Goal: Find contact information: Find contact information

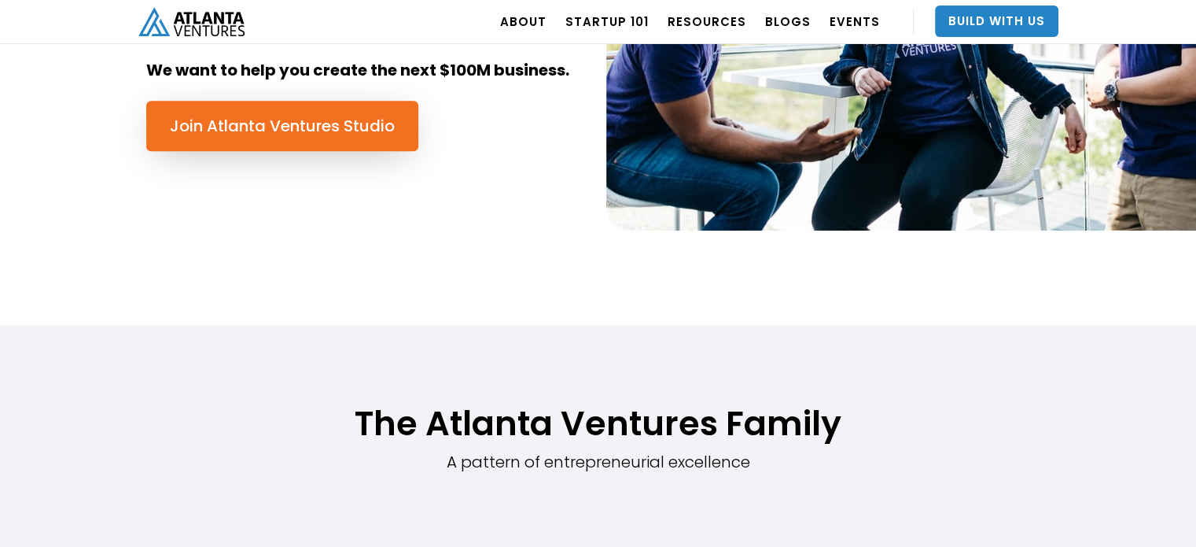
scroll to position [734, 0]
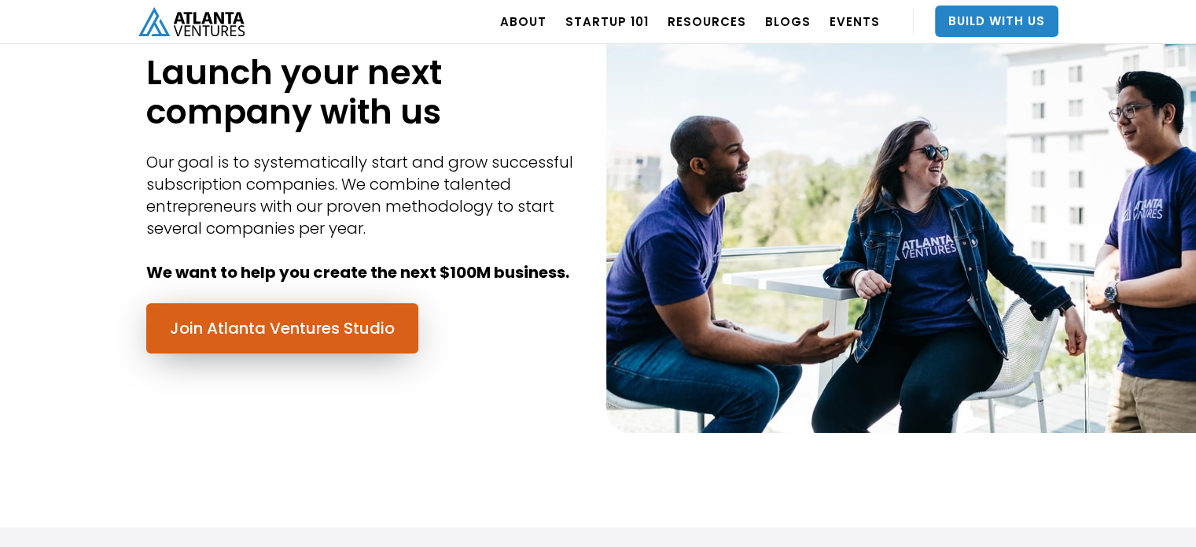
click at [258, 332] on link "Join Atlanta Ventures Studio" at bounding box center [282, 328] width 272 height 50
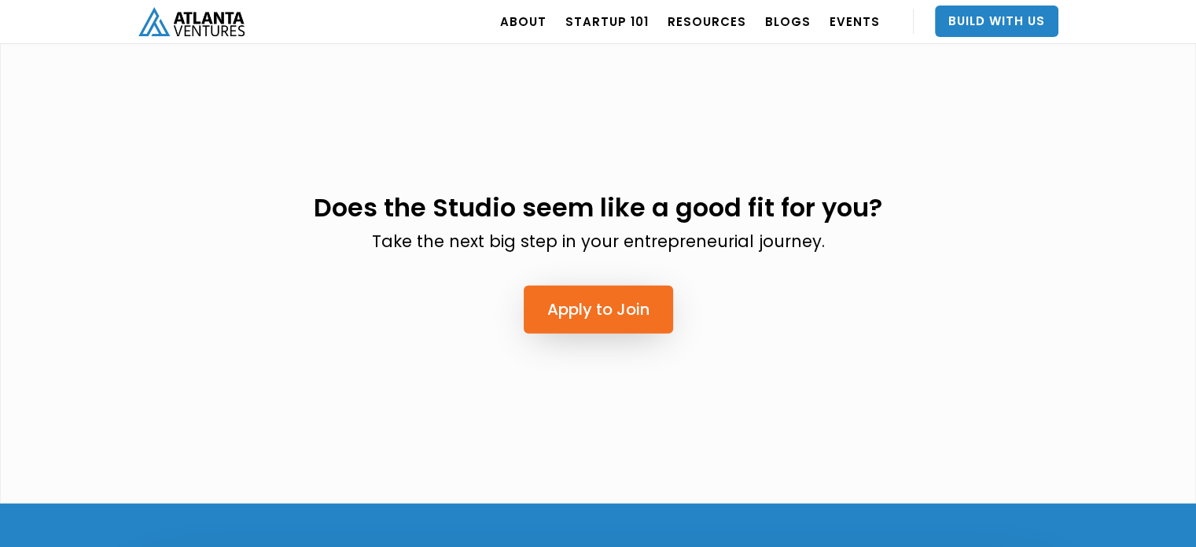
scroll to position [4483, 0]
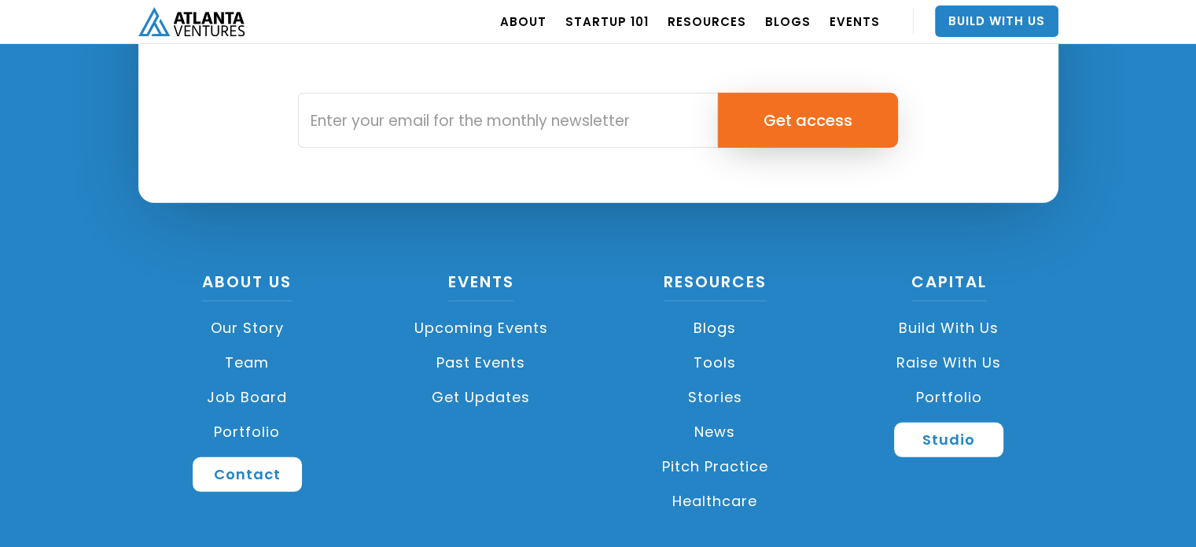
click at [264, 345] on link "Team" at bounding box center [247, 362] width 219 height 35
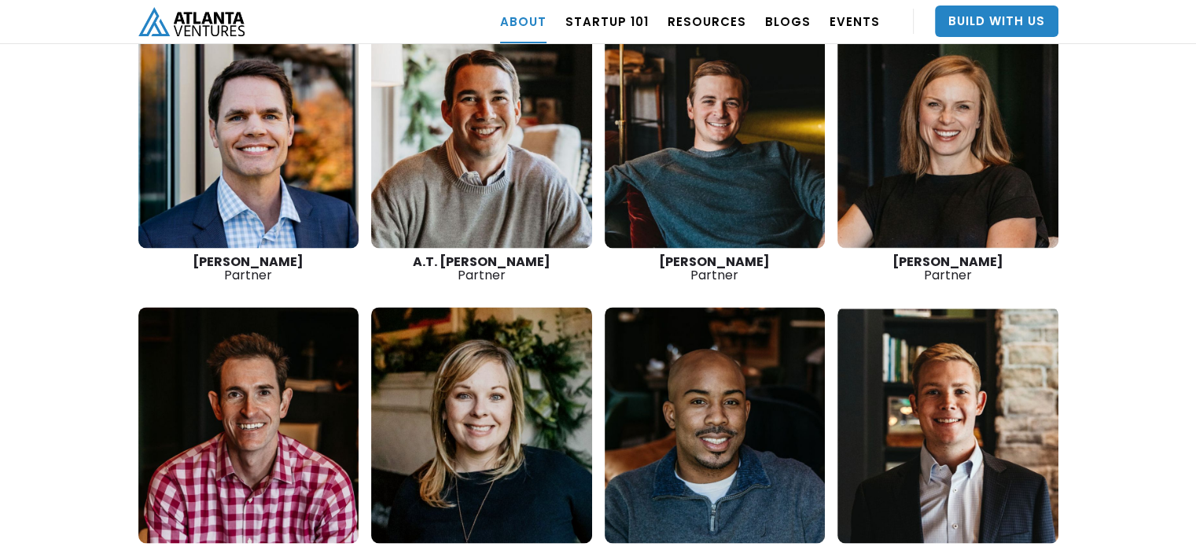
scroll to position [2290, 0]
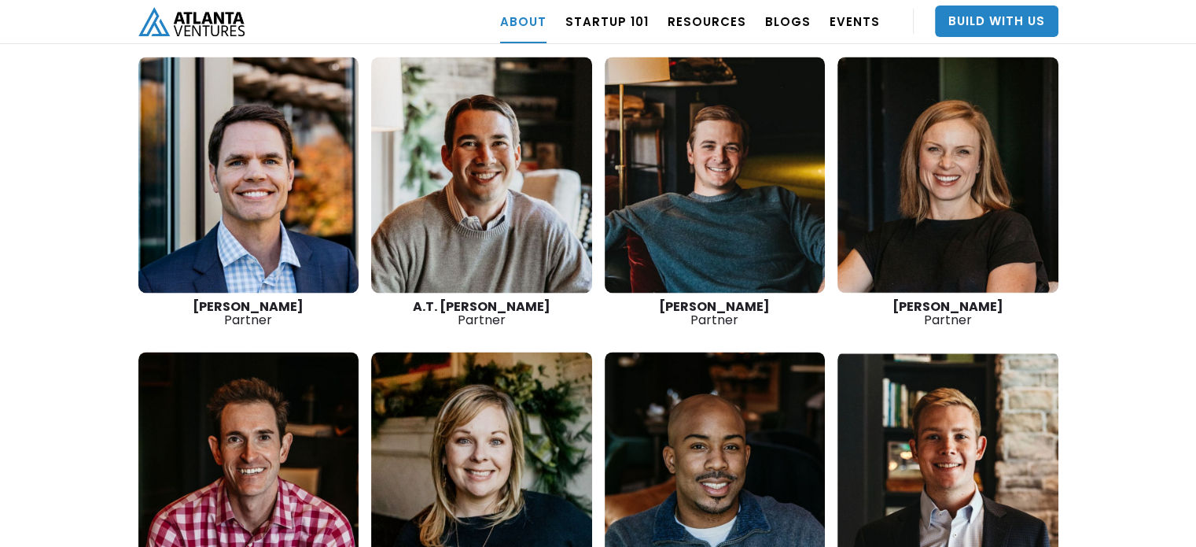
click at [508, 219] on link at bounding box center [481, 175] width 221 height 236
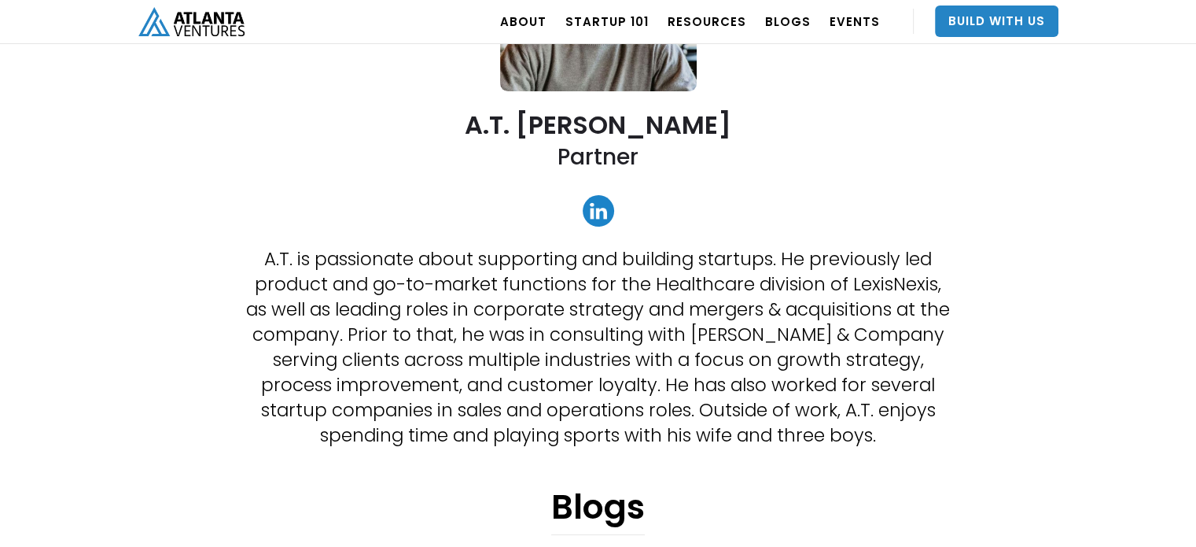
scroll to position [209, 0]
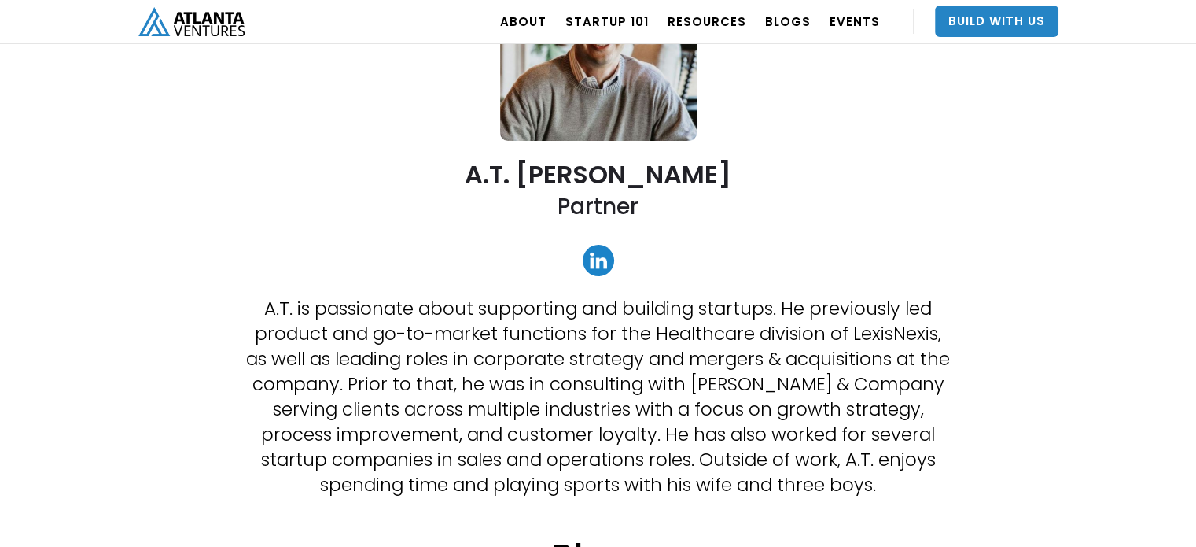
click at [605, 262] on link at bounding box center [598, 260] width 31 height 31
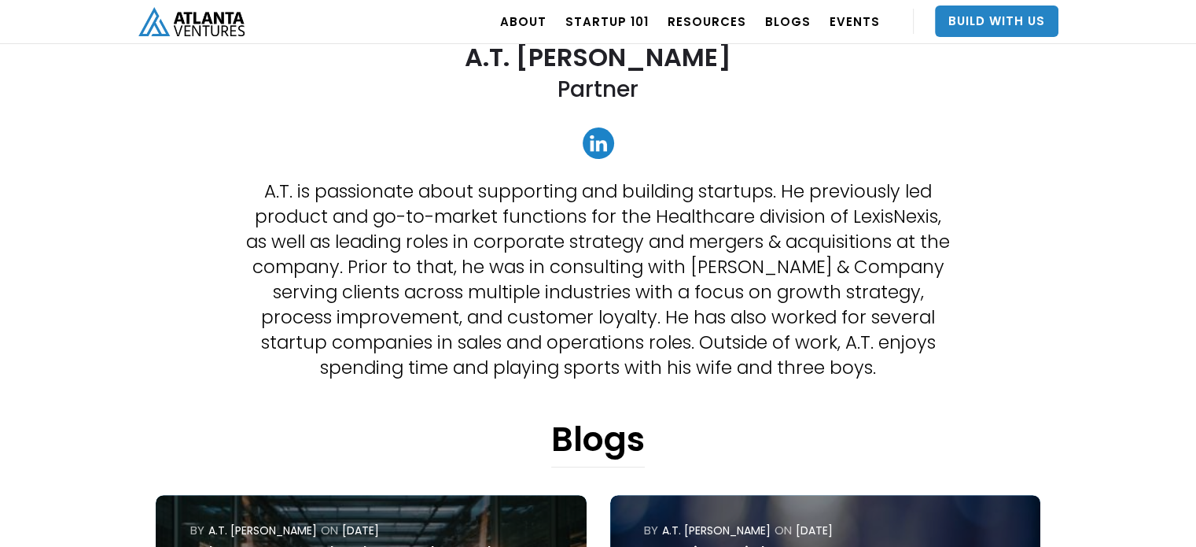
scroll to position [0, 0]
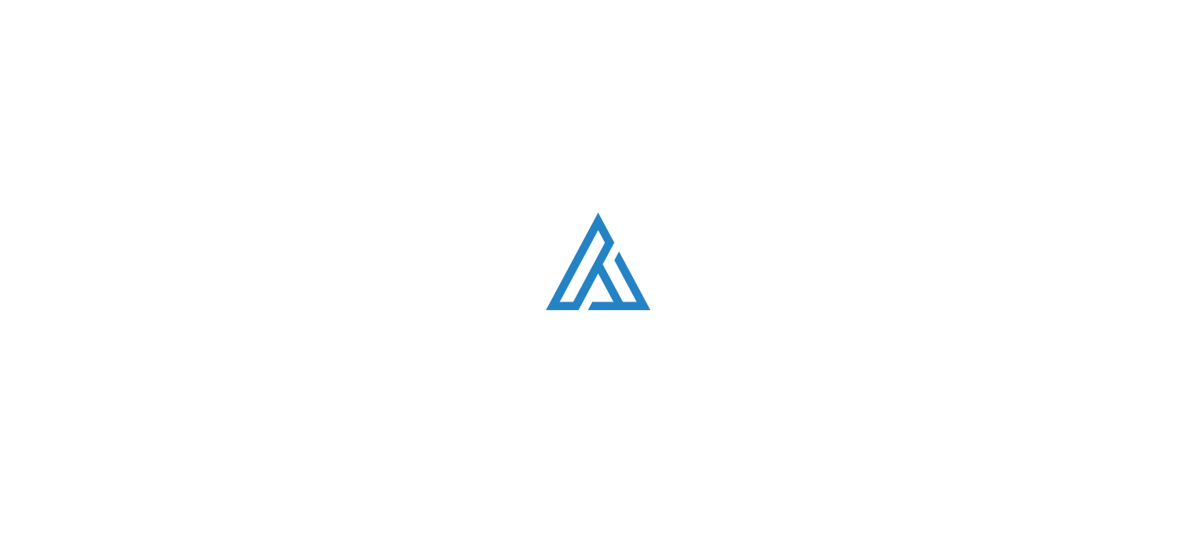
scroll to position [2290, 0]
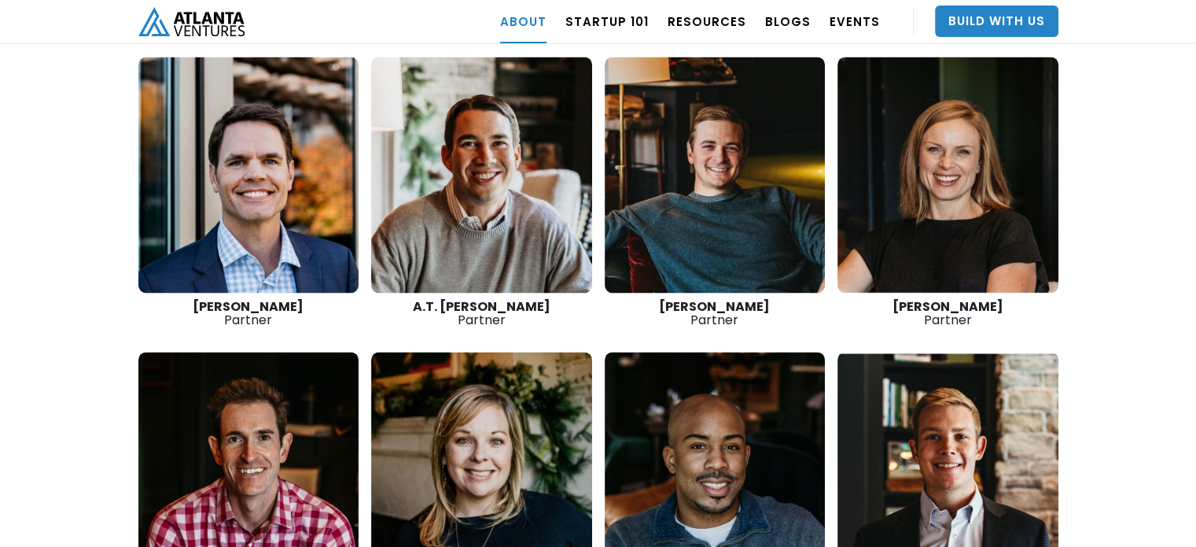
click at [720, 190] on link at bounding box center [715, 175] width 221 height 236
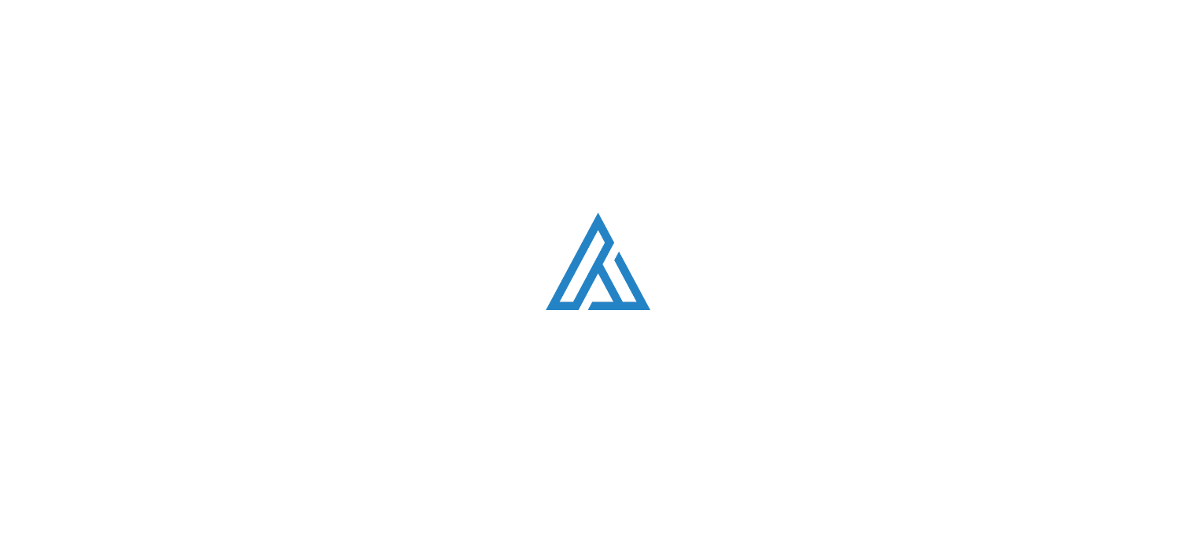
scroll to position [2290, 0]
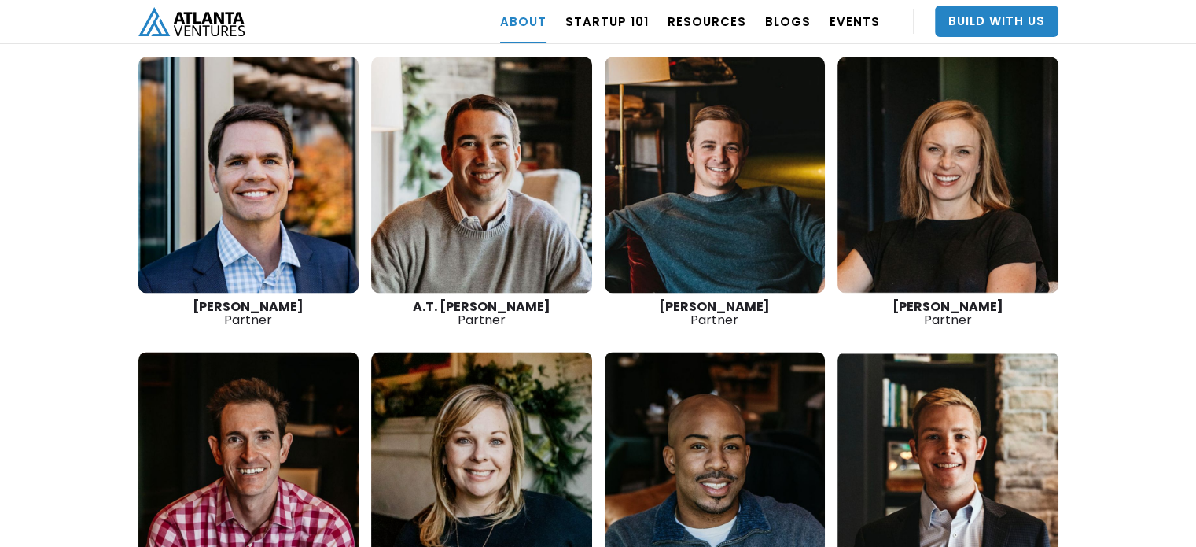
click at [890, 141] on link at bounding box center [948, 175] width 221 height 236
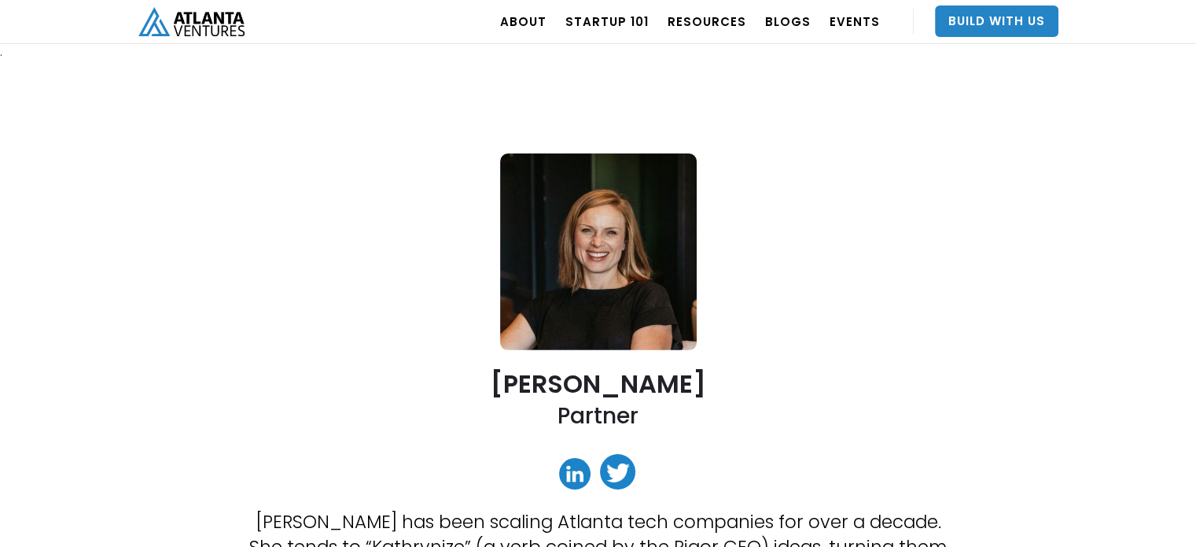
scroll to position [209, 0]
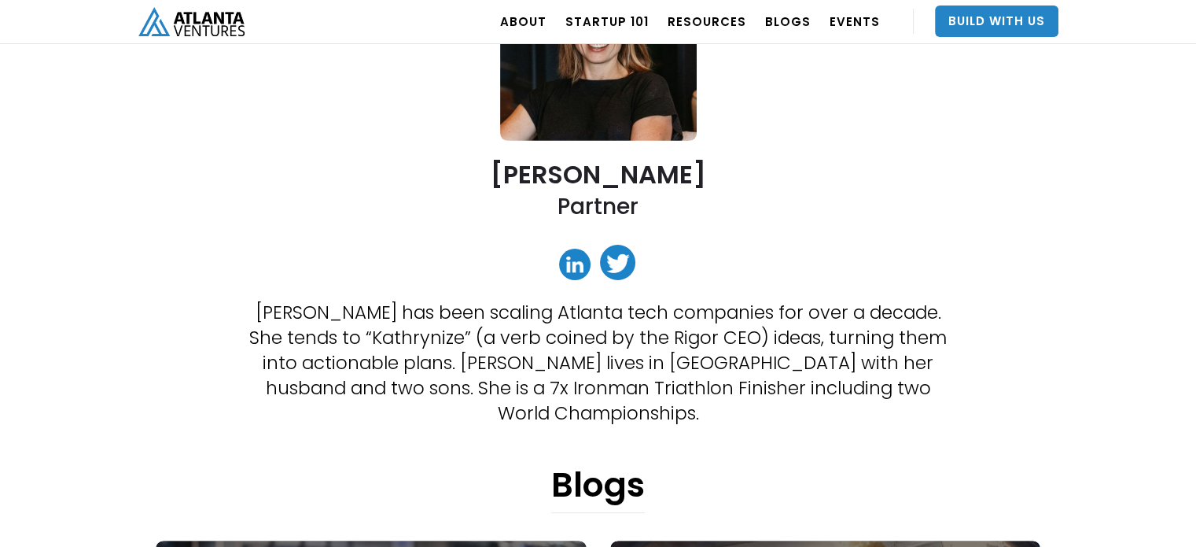
click at [573, 261] on link at bounding box center [574, 264] width 31 height 31
